Goal: Task Accomplishment & Management: Use online tool/utility

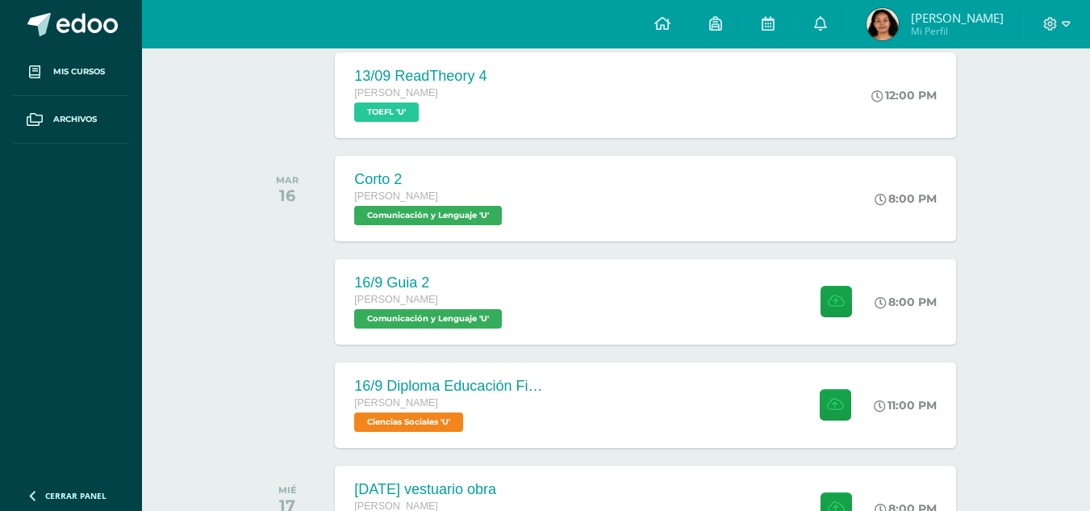
scroll to position [1526, 0]
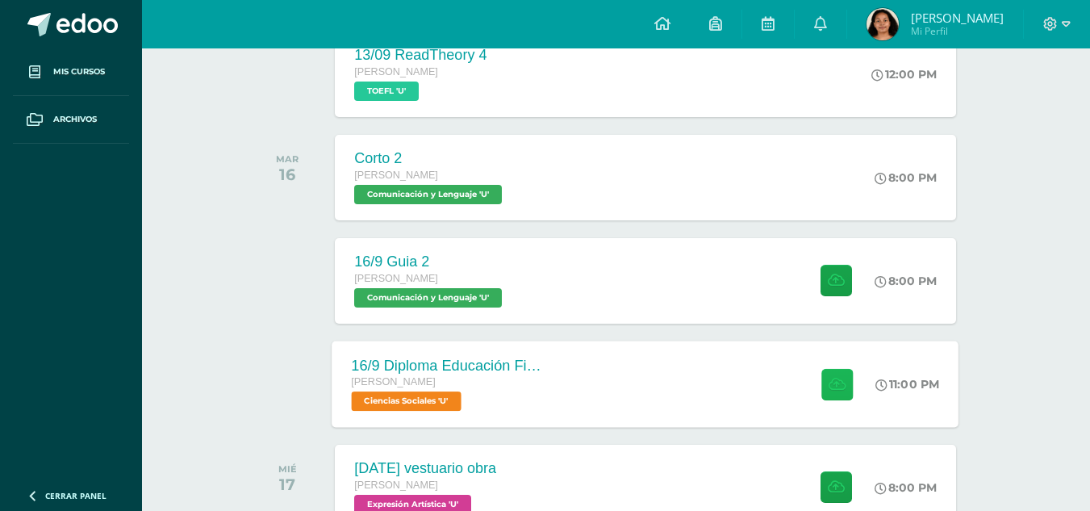
click at [823, 399] on button at bounding box center [836, 383] width 31 height 31
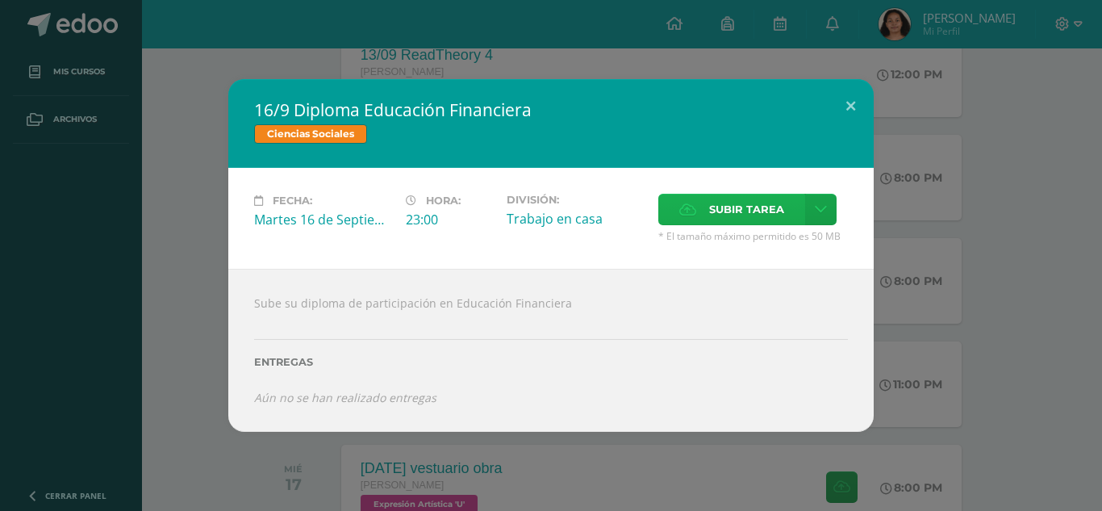
click at [706, 195] on label "Subir tarea" at bounding box center [731, 209] width 147 height 31
click at [0, 0] on input "Subir tarea" at bounding box center [0, 0] width 0 height 0
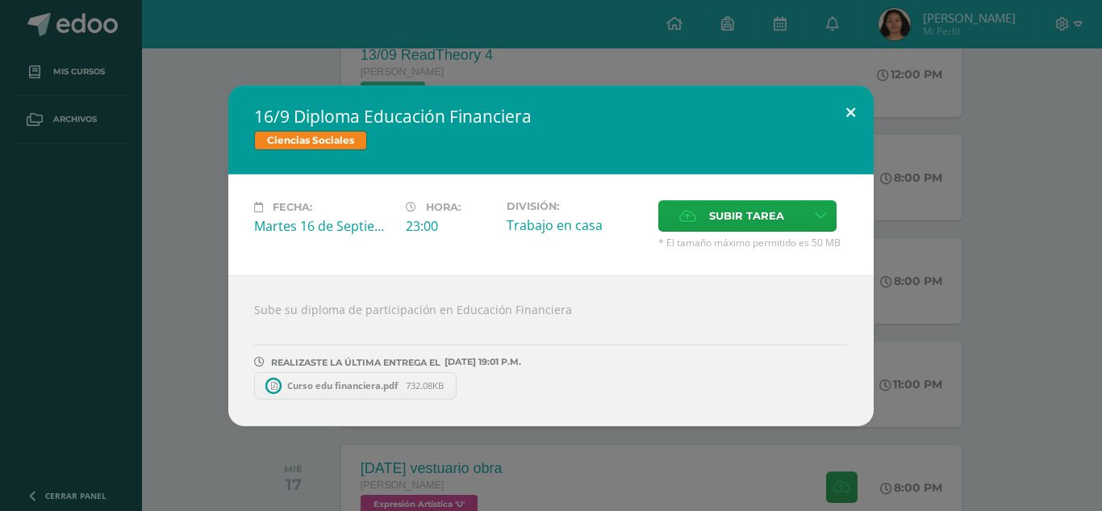
click at [840, 98] on button at bounding box center [851, 112] width 46 height 55
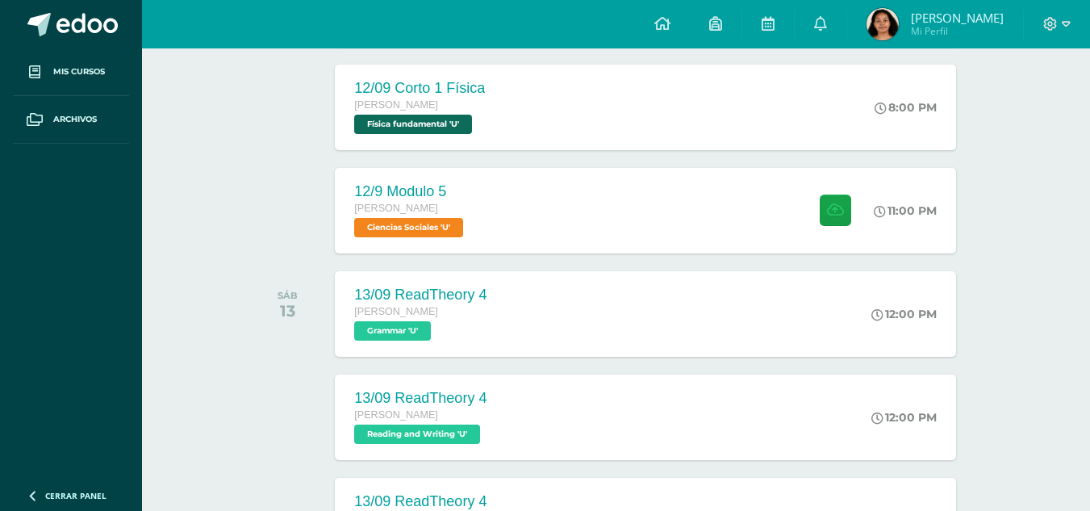
scroll to position [931, 0]
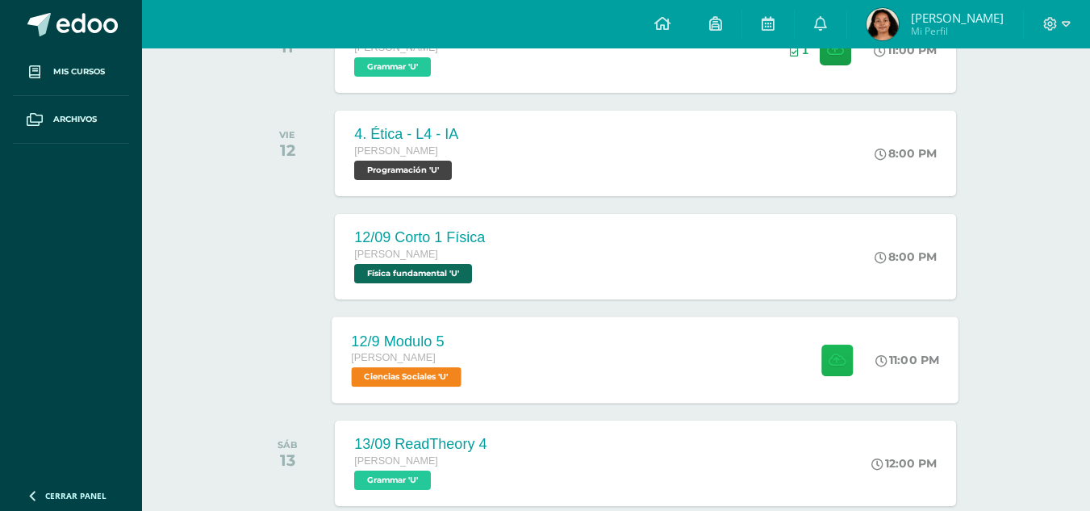
click at [832, 366] on icon at bounding box center [836, 359] width 17 height 14
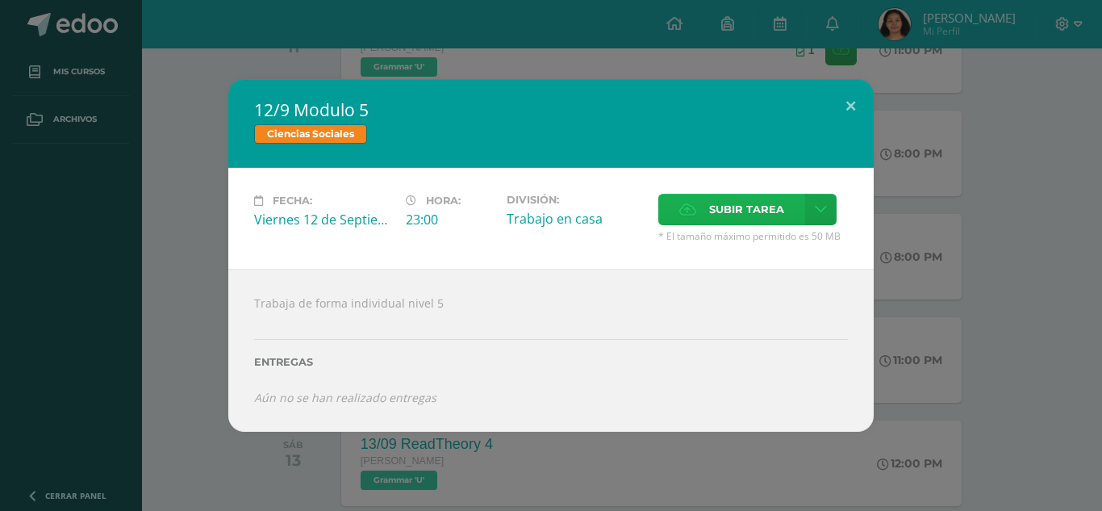
click at [758, 195] on span "Subir tarea" at bounding box center [746, 209] width 75 height 30
click at [0, 0] on input "Subir tarea" at bounding box center [0, 0] width 0 height 0
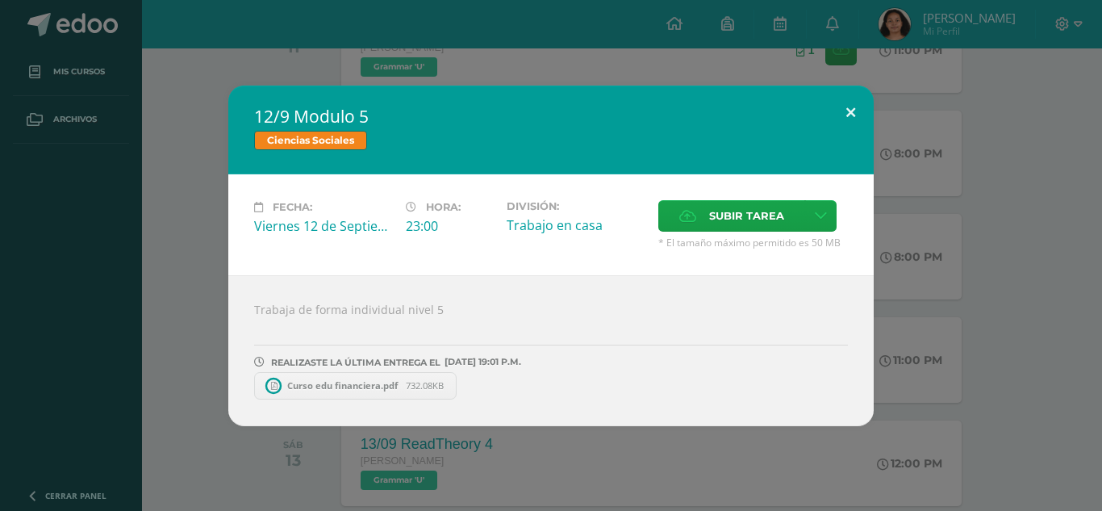
click at [853, 102] on button at bounding box center [851, 112] width 46 height 55
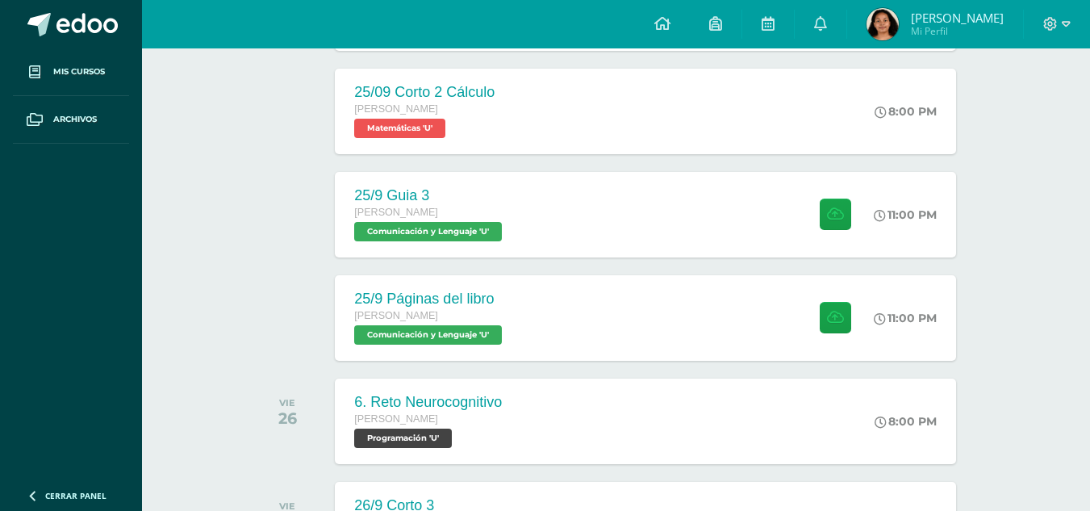
scroll to position [2925, 0]
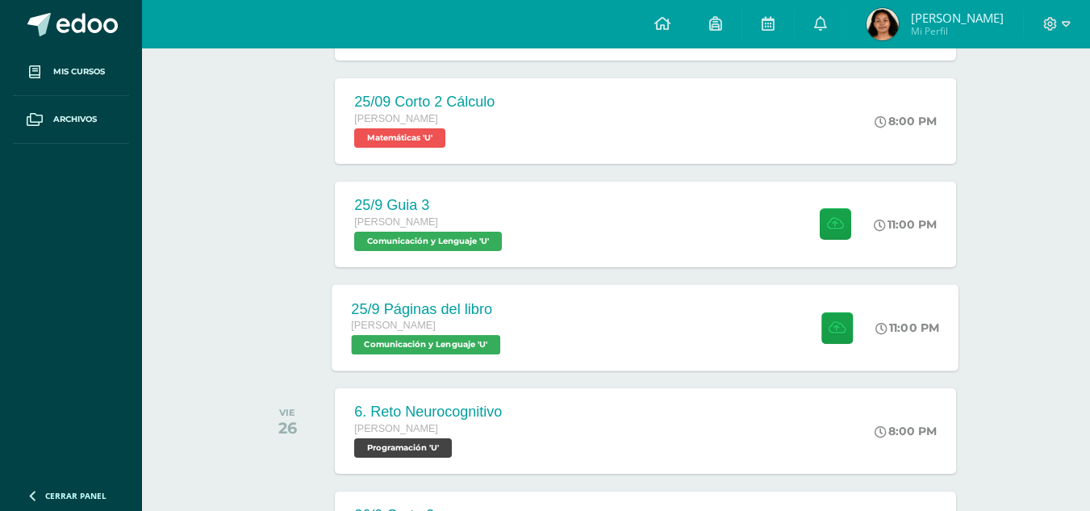
click at [673, 370] on div "25/9 Páginas del libro [PERSON_NAME] Comunicación y [GEOGRAPHIC_DATA] 'U' 11:00…" at bounding box center [645, 327] width 627 height 86
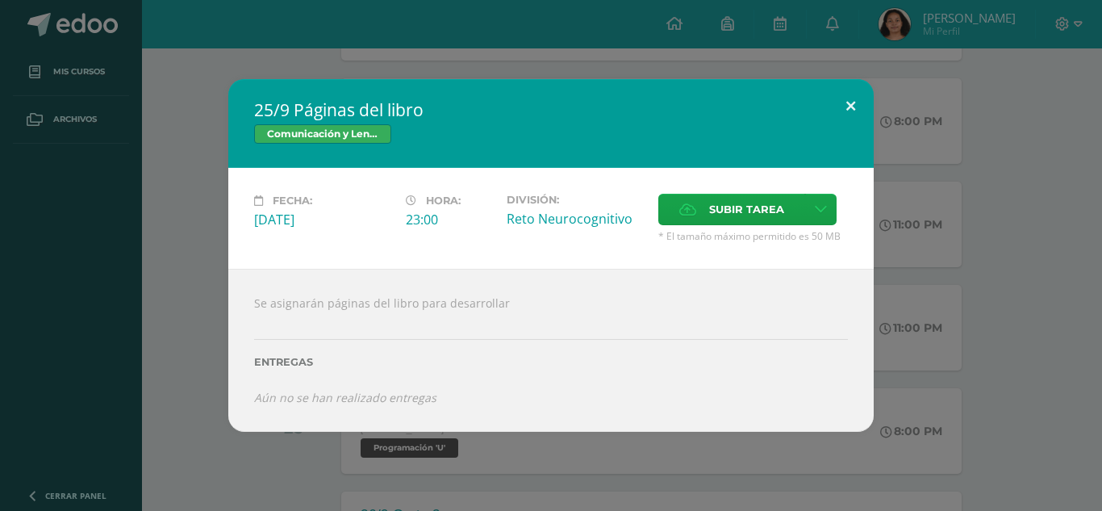
click at [850, 85] on button at bounding box center [851, 106] width 46 height 55
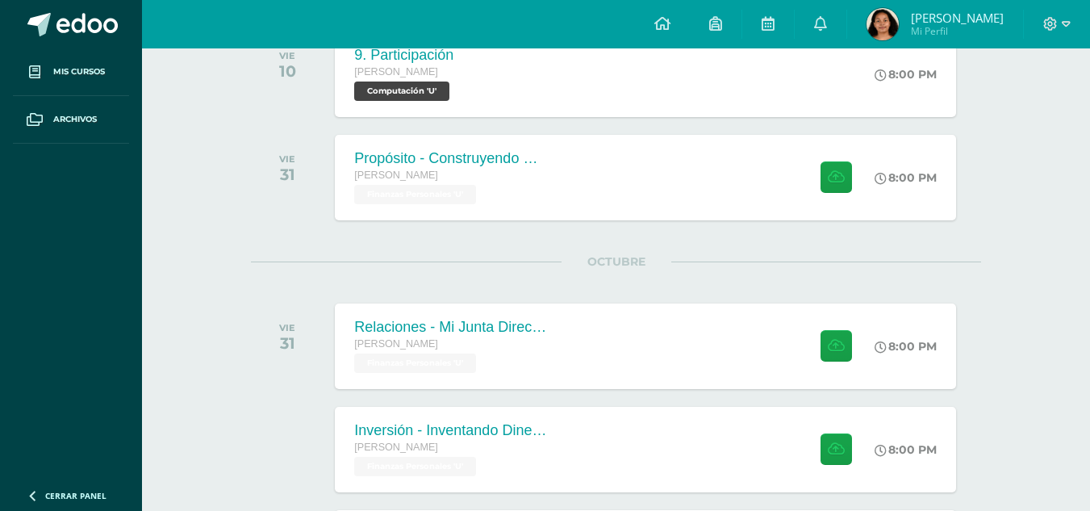
scroll to position [4464, 0]
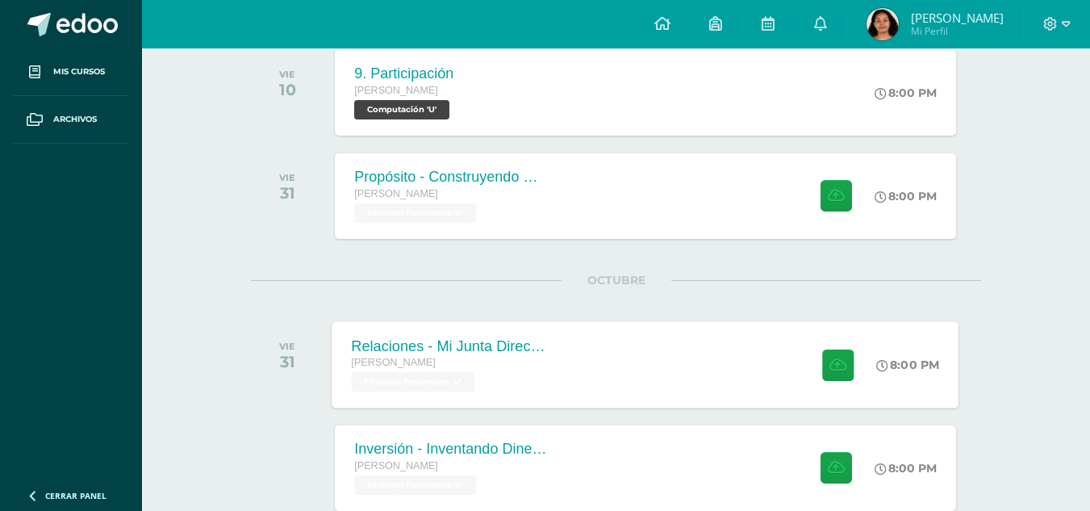
click at [798, 407] on div at bounding box center [833, 364] width 79 height 86
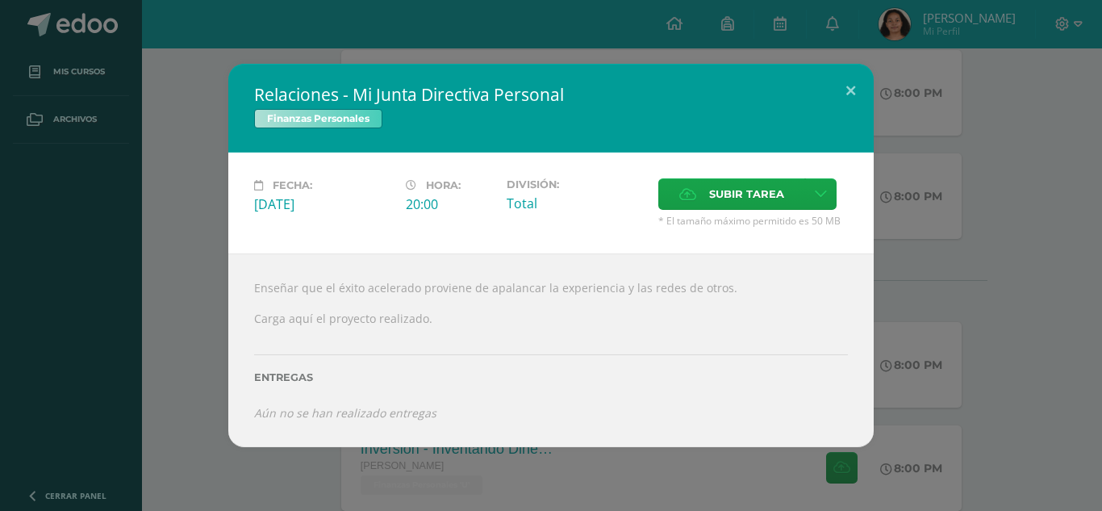
click at [884, 78] on div "Relaciones - Mi Junta Directiva Personal Finanzas Personales Fecha: [DATE] Hora…" at bounding box center [550, 255] width 1089 height 383
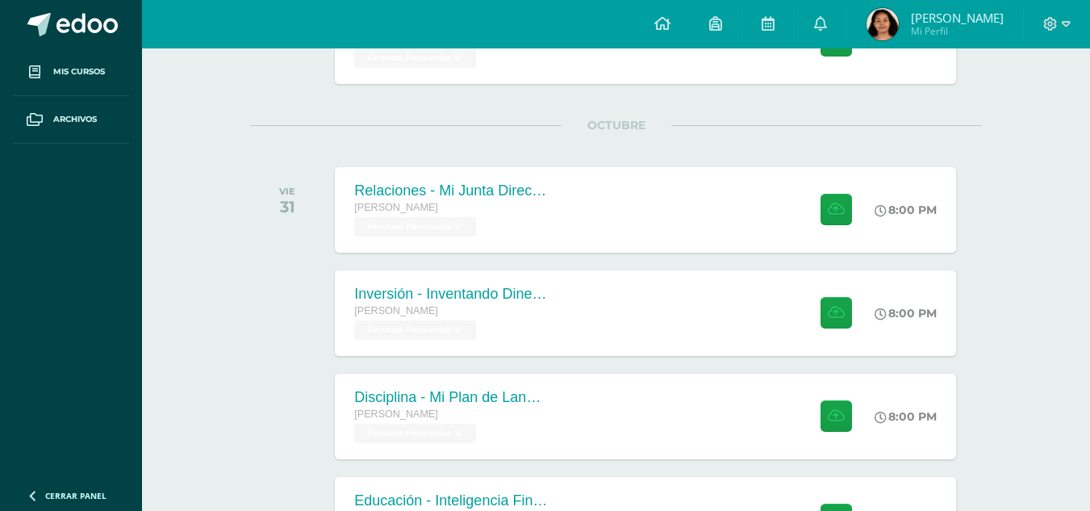
scroll to position [4664, 0]
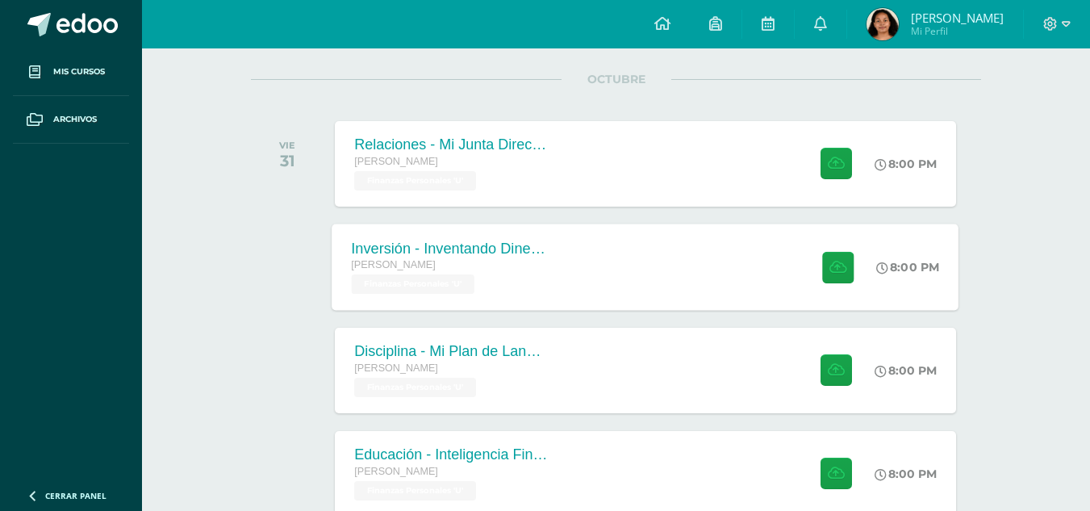
click at [690, 304] on div "Inversión - Inventando Dinero: Estructurando Tratos [PERSON_NAME] Finanzas Pers…" at bounding box center [645, 266] width 627 height 86
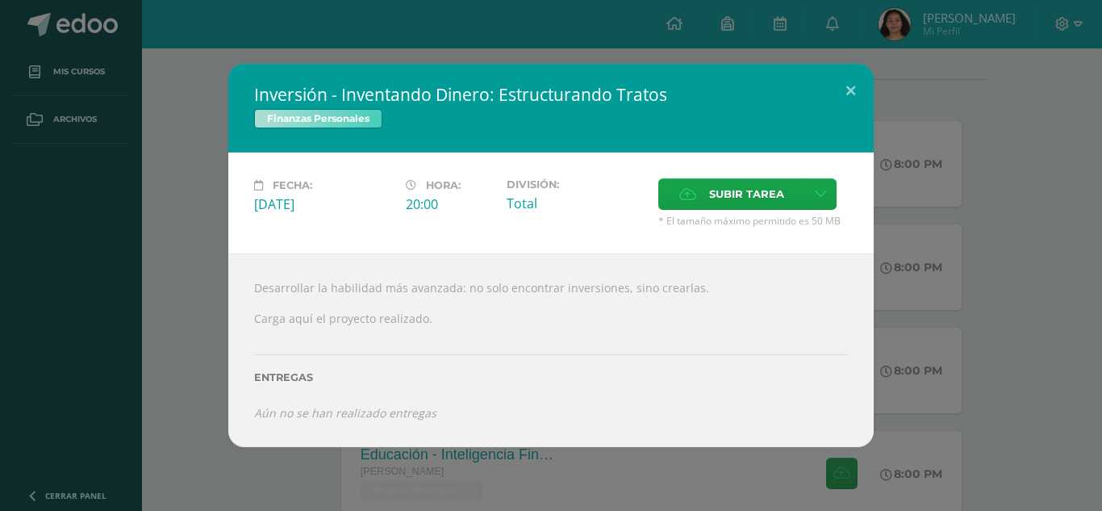
click at [876, 65] on div "Inversión - Inventando Dinero: Estructurando Tratos Finanzas Personales Fecha: …" at bounding box center [550, 255] width 1089 height 383
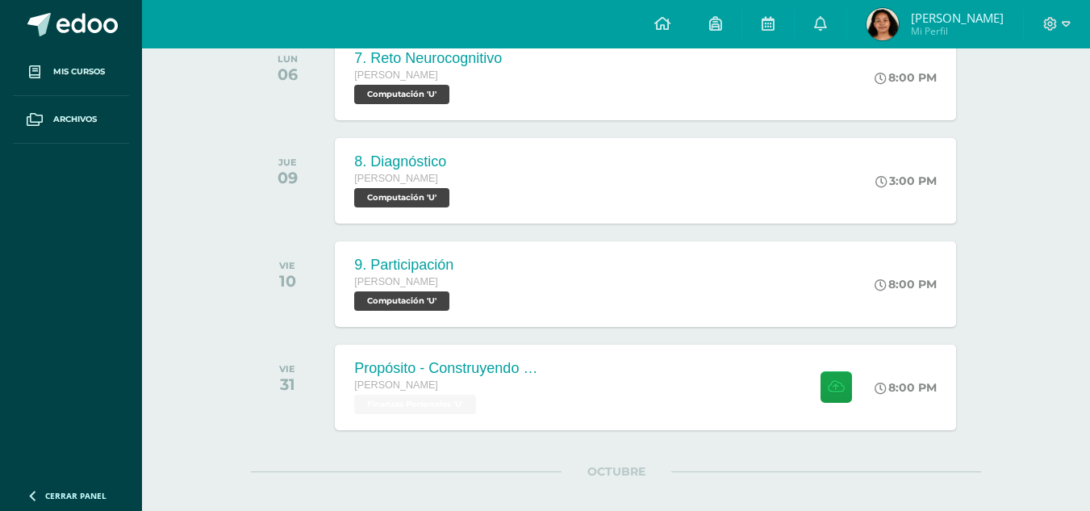
scroll to position [4227, 0]
